Goal: Ask a question

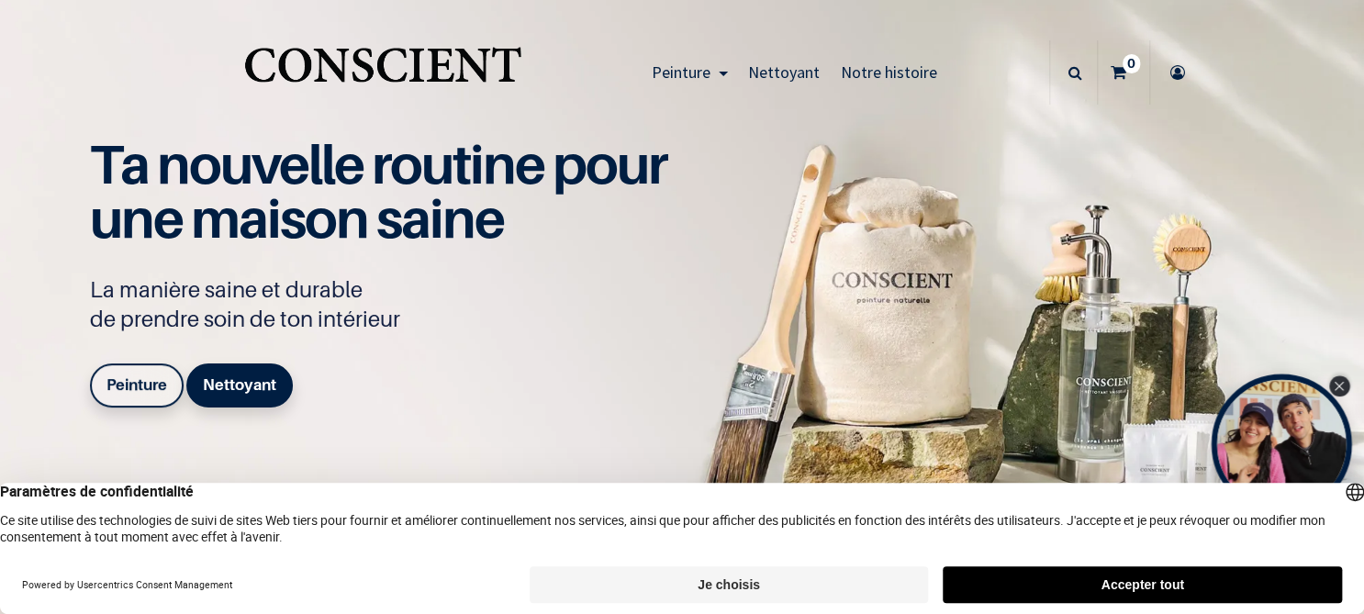
click at [1334, 385] on icon "Close Tolstoy widget" at bounding box center [1339, 386] width 10 height 9
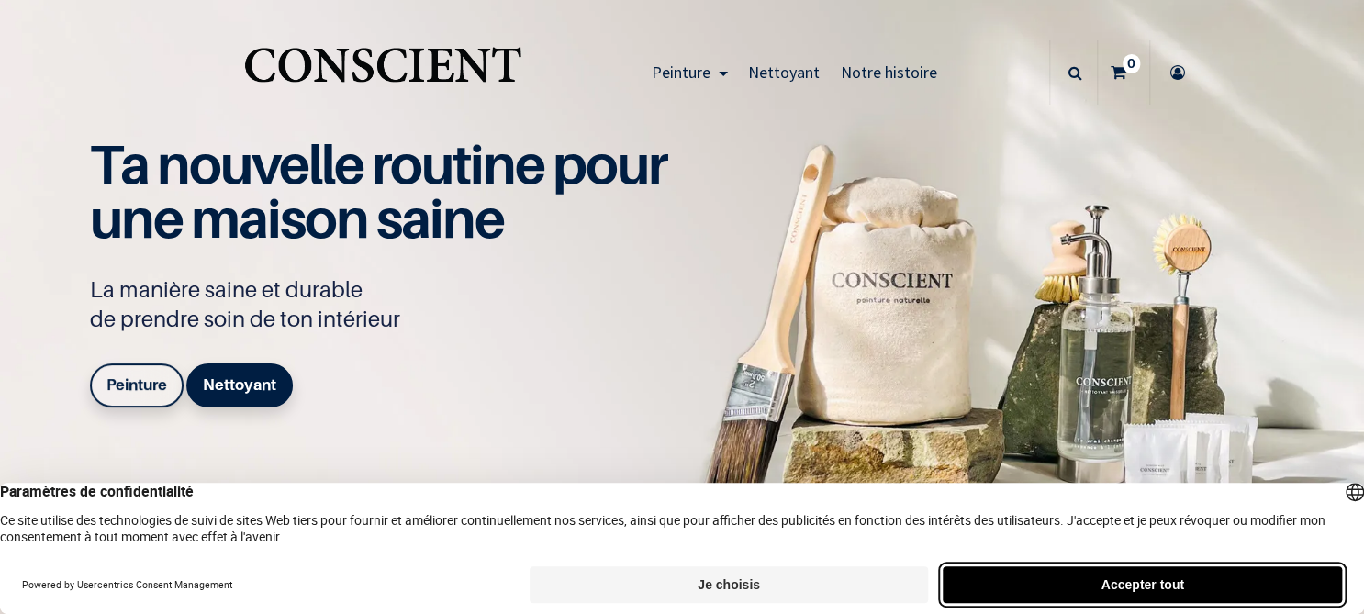
click at [1156, 588] on button "Accepter tout" at bounding box center [1142, 584] width 399 height 37
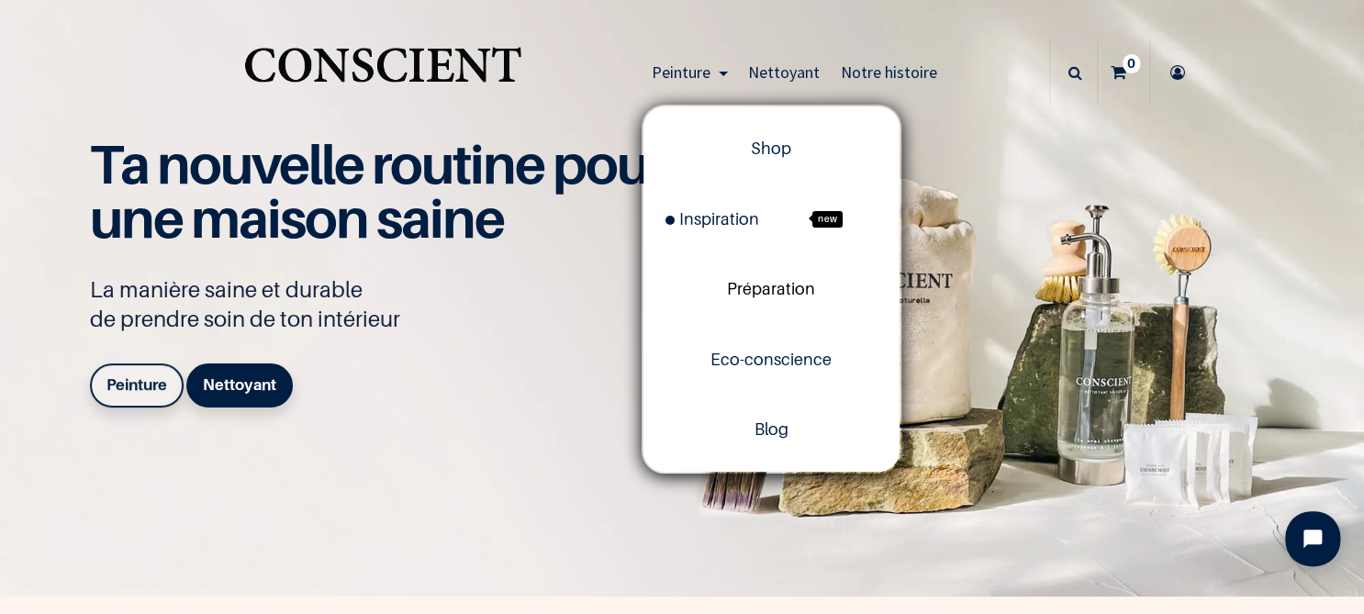
click at [781, 284] on span "Préparation" at bounding box center [771, 288] width 88 height 19
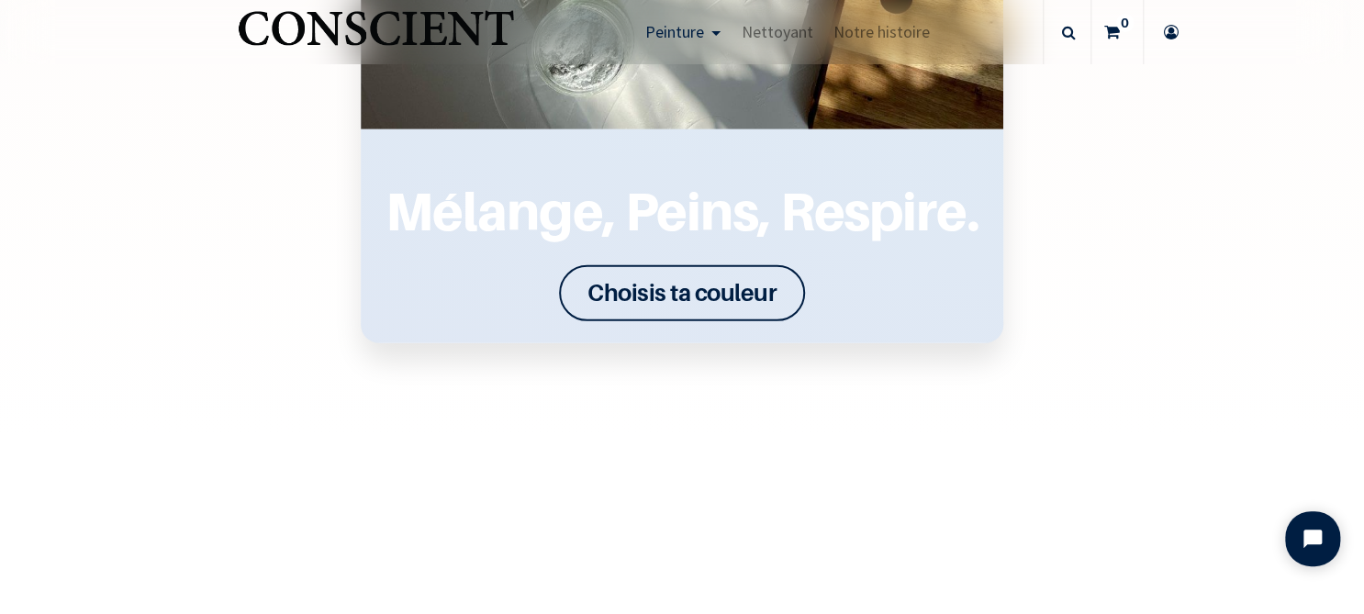
scroll to position [2662, 0]
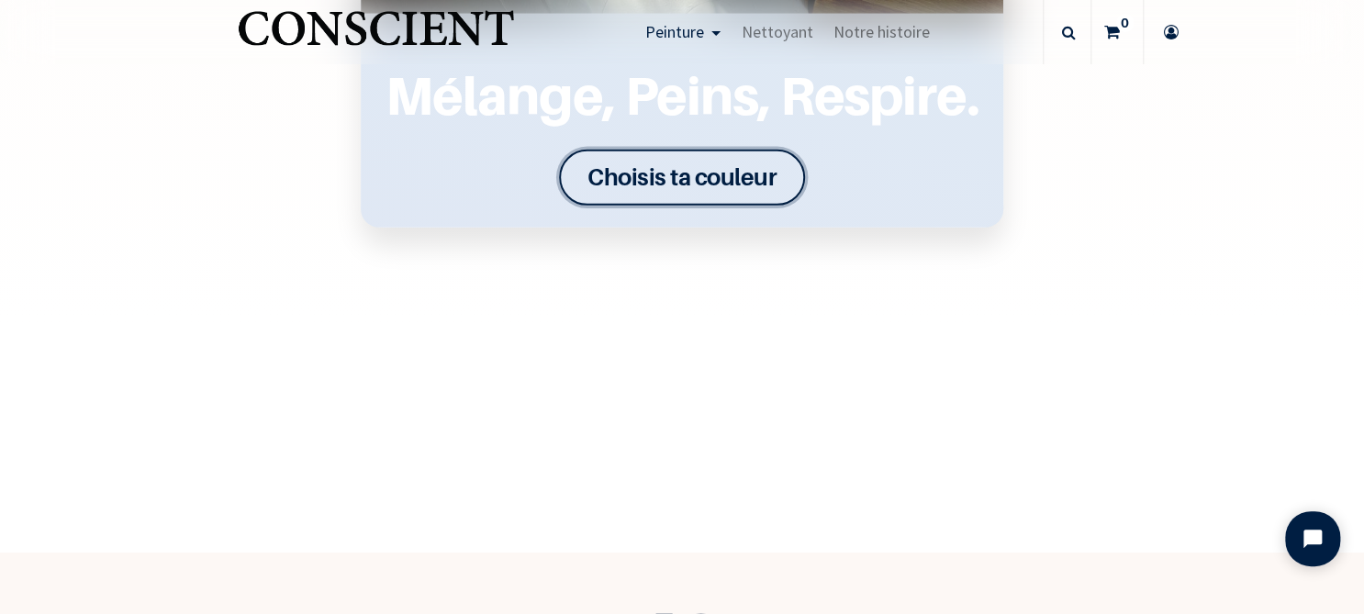
click at [697, 183] on font "Choisis ta couleur" at bounding box center [681, 176] width 189 height 28
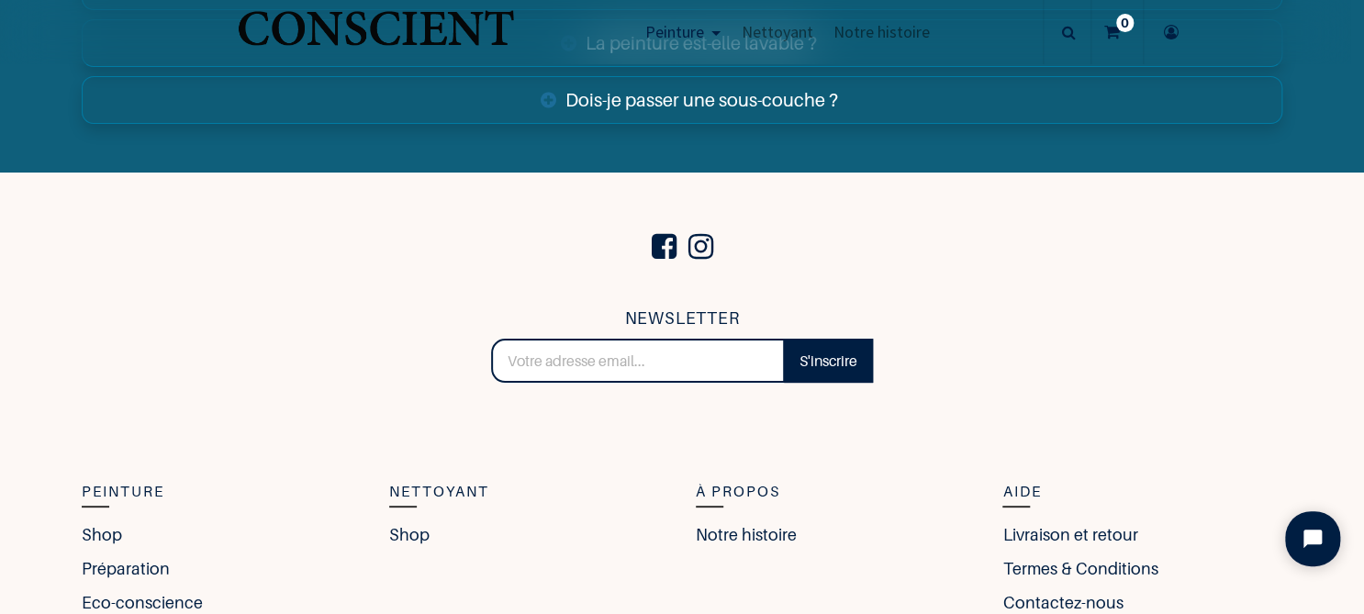
scroll to position [6976, 0]
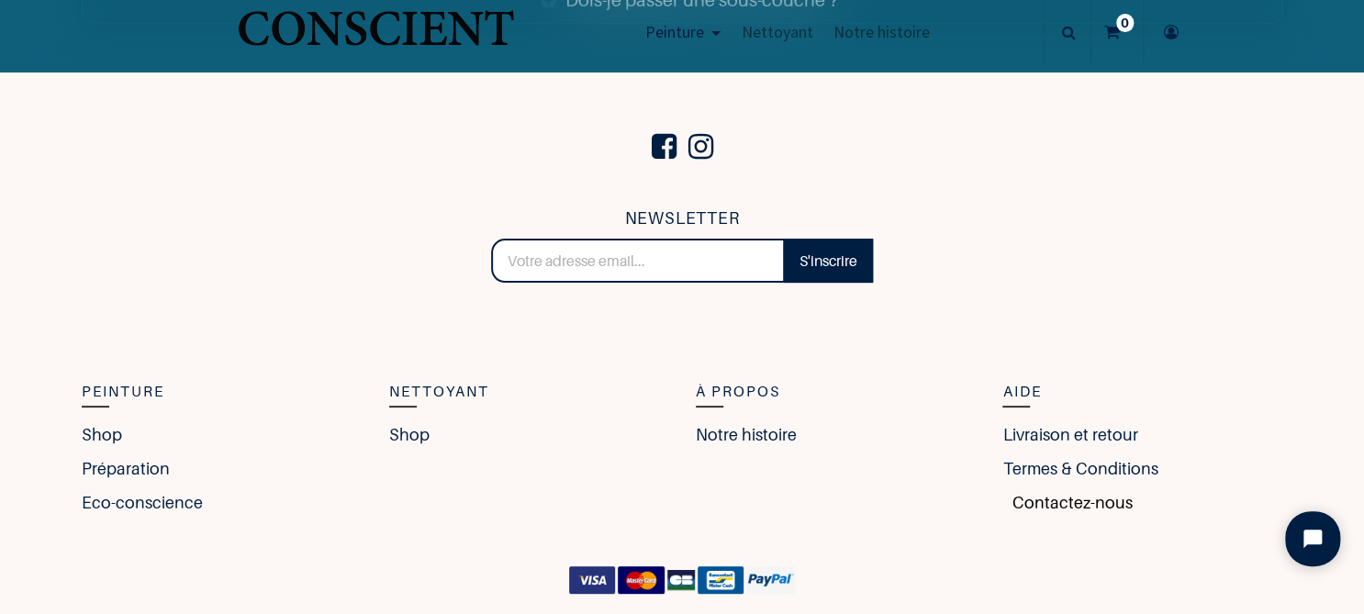
click at [1073, 499] on link "Contactez-nous" at bounding box center [1066, 502] width 129 height 25
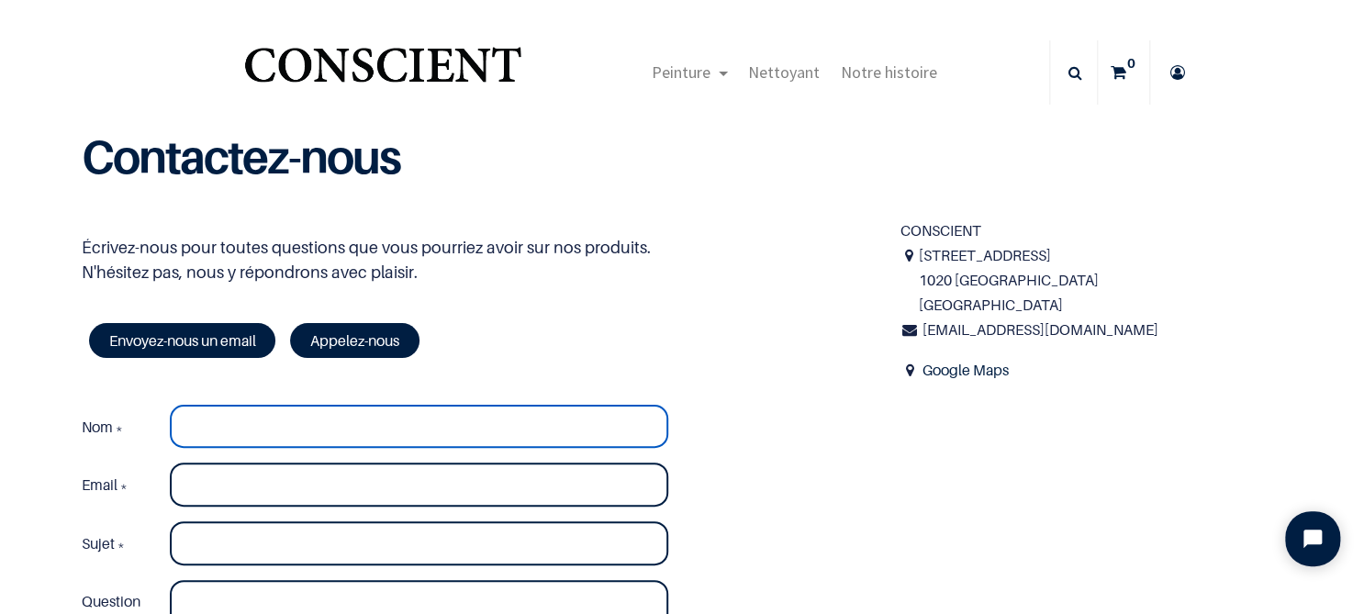
click at [218, 419] on input "Nom *" at bounding box center [419, 427] width 498 height 44
type input "Candice Enderlé"
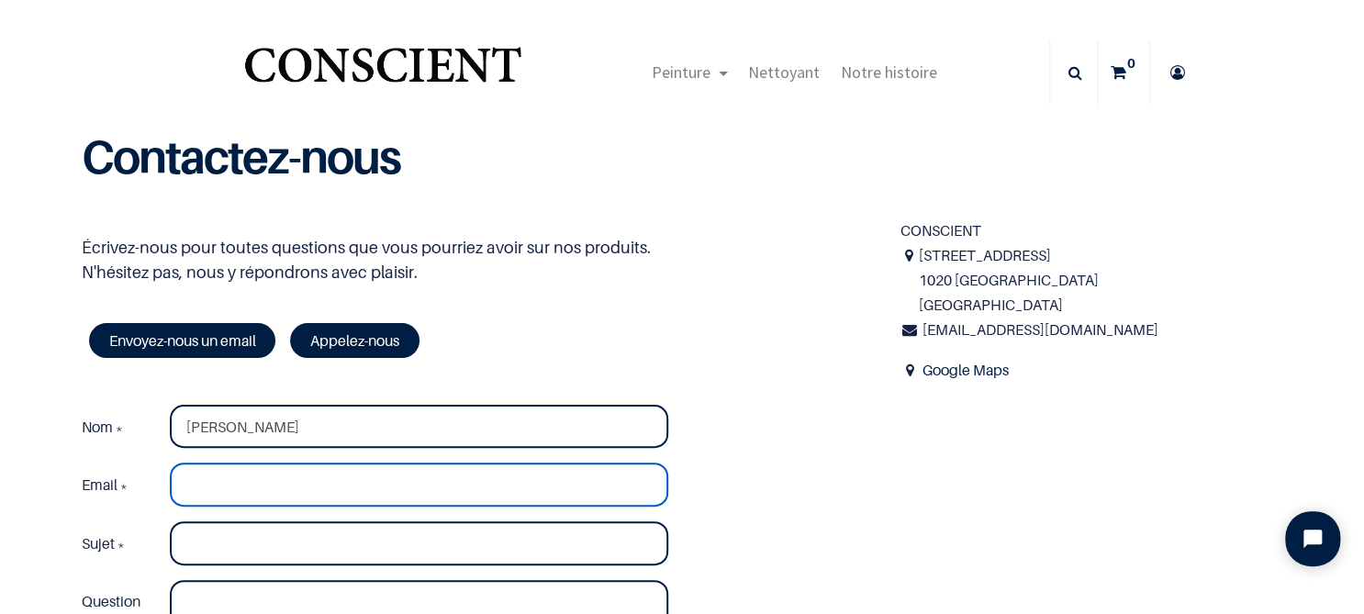
click at [236, 489] on input "Email *" at bounding box center [419, 485] width 498 height 44
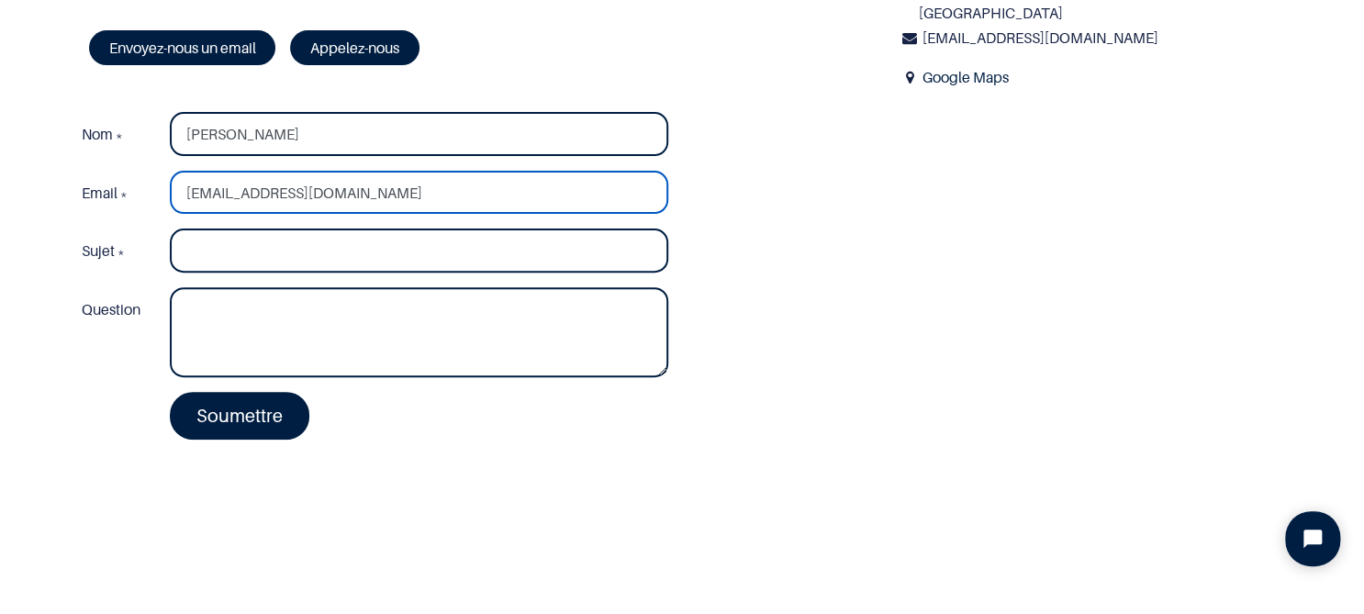
type input "candice@almasana.be"
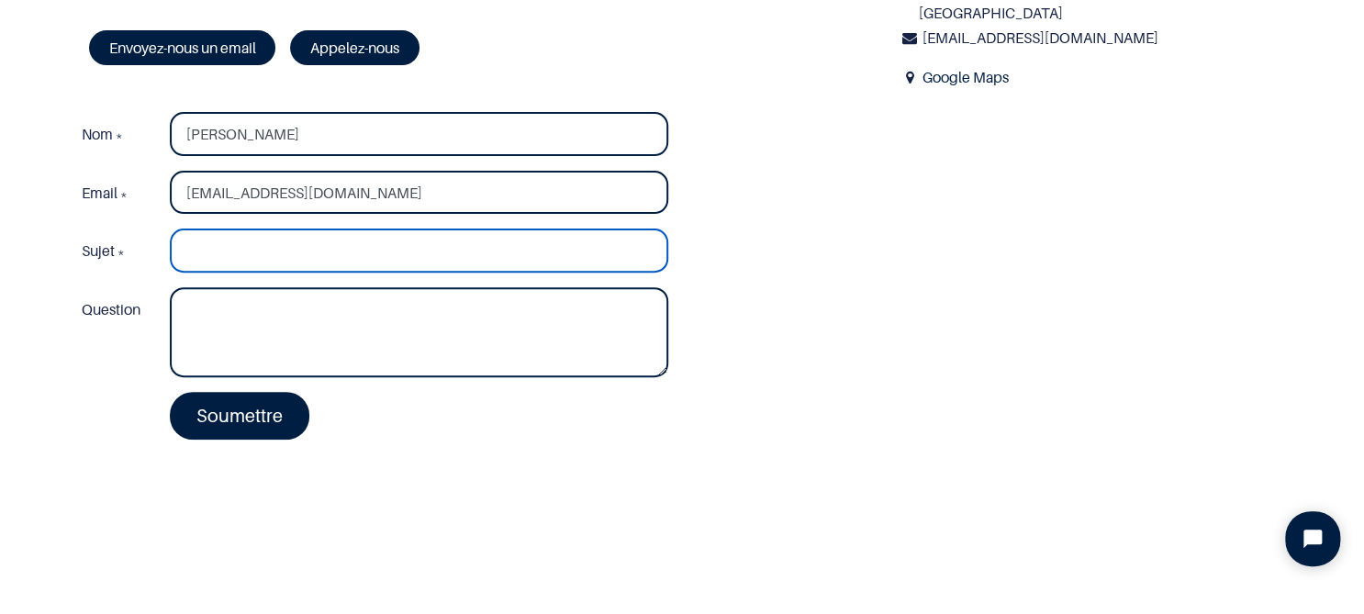
click at [269, 259] on input "Sujet *" at bounding box center [419, 251] width 498 height 44
type input "Nuancier"
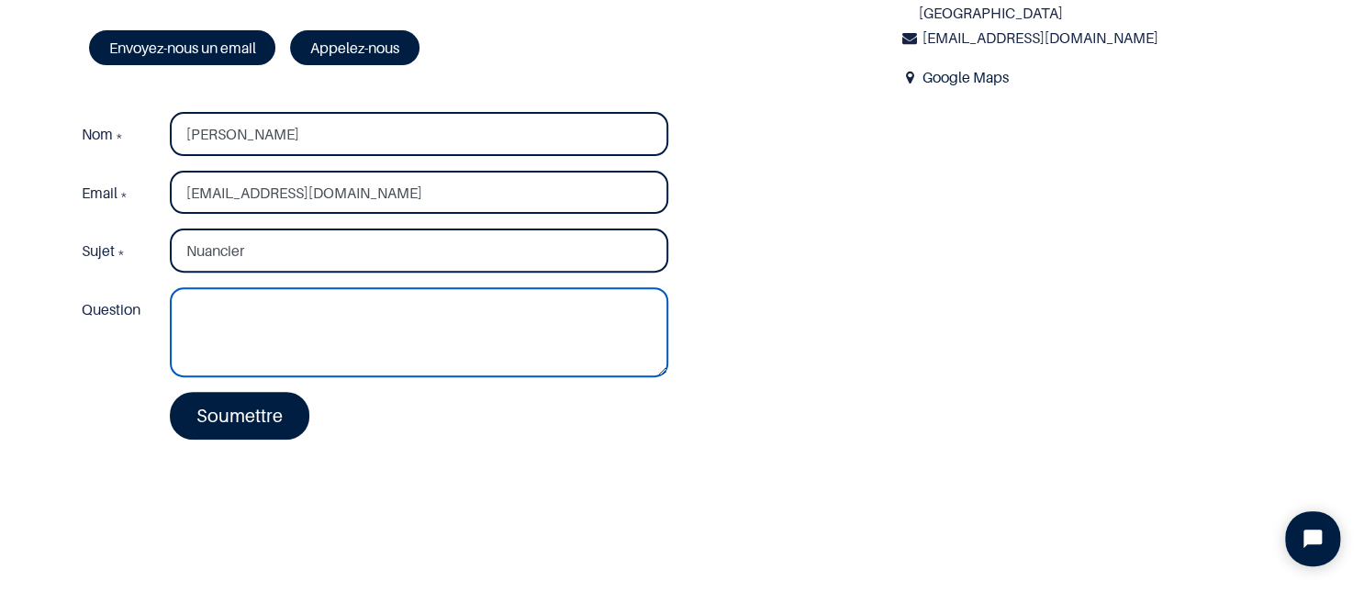
click at [257, 300] on textarea "Question" at bounding box center [419, 332] width 498 height 90
click at [424, 329] on textarea "Bonjour, bonjour, Aurie-vous un nuauncier" at bounding box center [419, 332] width 498 height 90
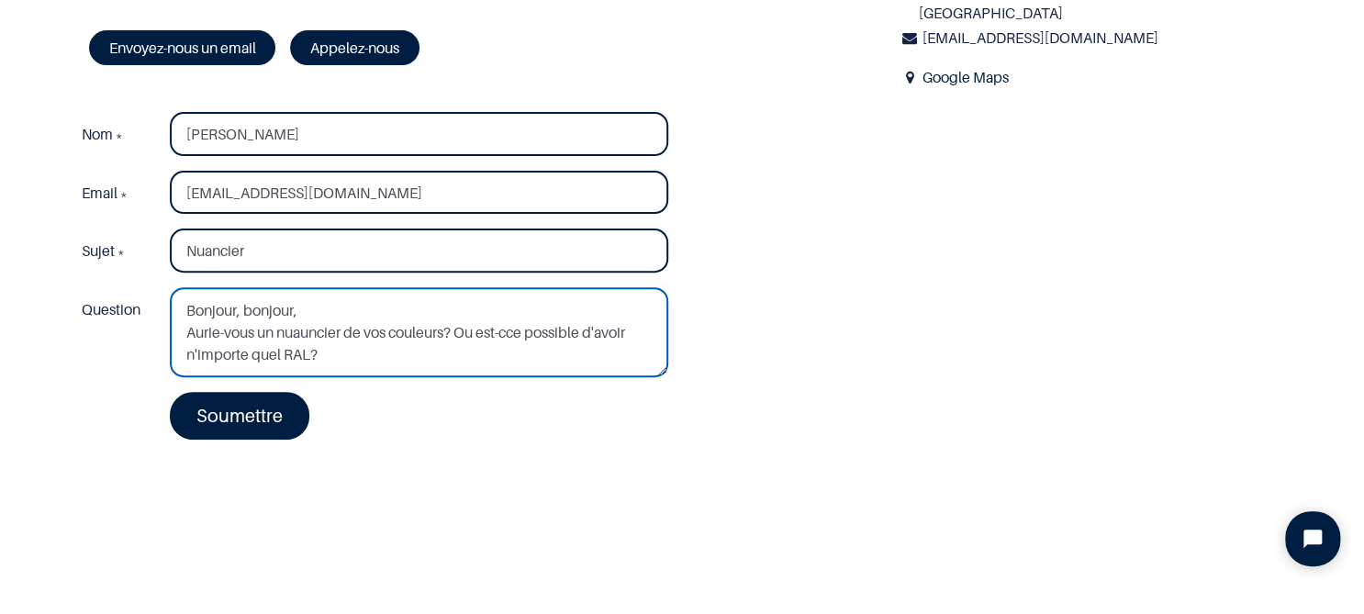
scroll to position [9, 0]
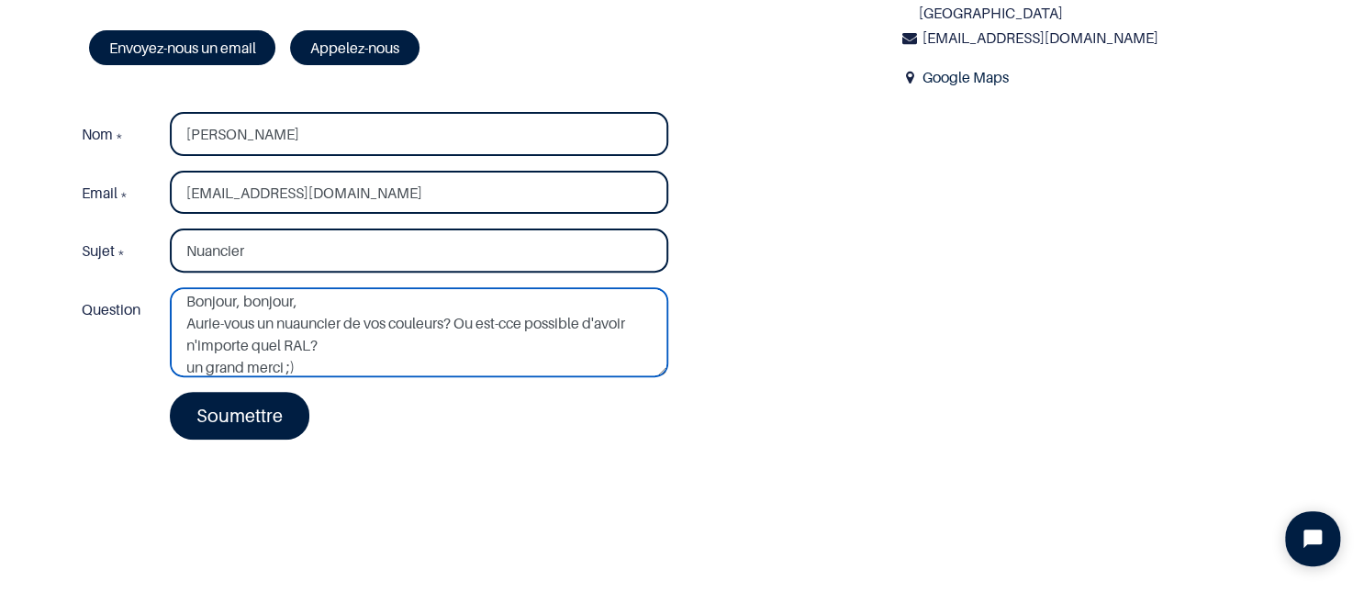
click at [521, 332] on textarea "Bonjour, bonjour, Aurie-vous un nuauncier de vos couleurs? Ou est-cce possible …" at bounding box center [419, 332] width 498 height 90
click at [519, 322] on textarea "Bonjour, bonjour, Aurie-vous un nuauncier de vos couleurs? Ou est-cce possible …" at bounding box center [419, 332] width 498 height 90
click at [217, 326] on textarea "Bonjour, bonjour, Aurie-vous un nuauncier de vos couleurs? Ou est-ce possible d…" at bounding box center [419, 332] width 498 height 90
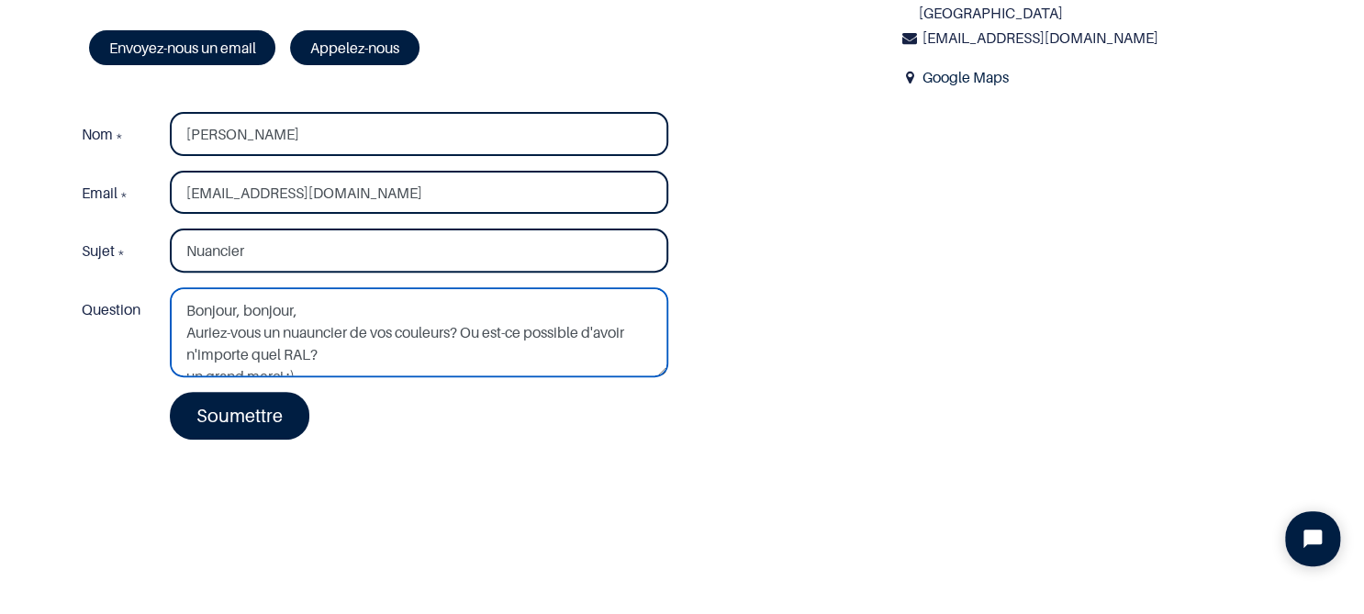
drag, startPoint x: 248, startPoint y: 366, endPoint x: 166, endPoint y: 274, distance: 122.9
click at [166, 274] on div "Nom * Candice Enderlé Email * candice@almasana.be Sujet * Nuancier Question" at bounding box center [375, 276] width 614 height 342
type textarea "Bonjour, bonjour, Auriez-vous un nuauncier de vos couleurs? Ou est-ce possible …"
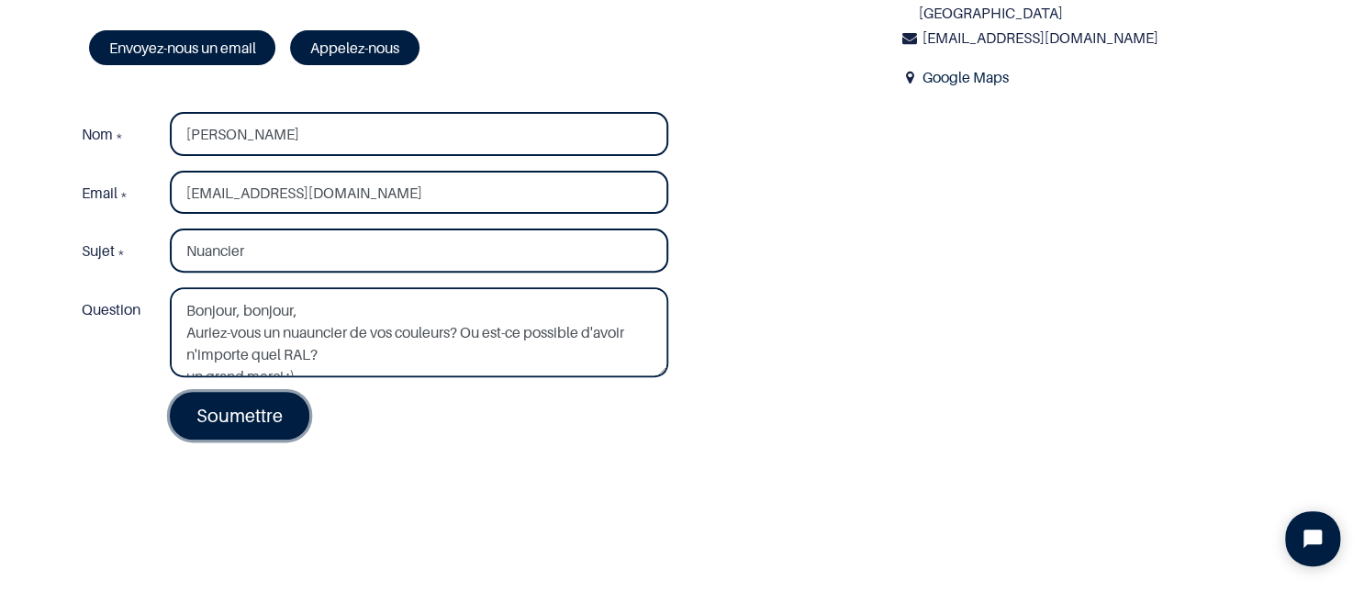
click at [268, 417] on link "Soumettre" at bounding box center [240, 416] width 140 height 48
